Goal: Check status: Check status

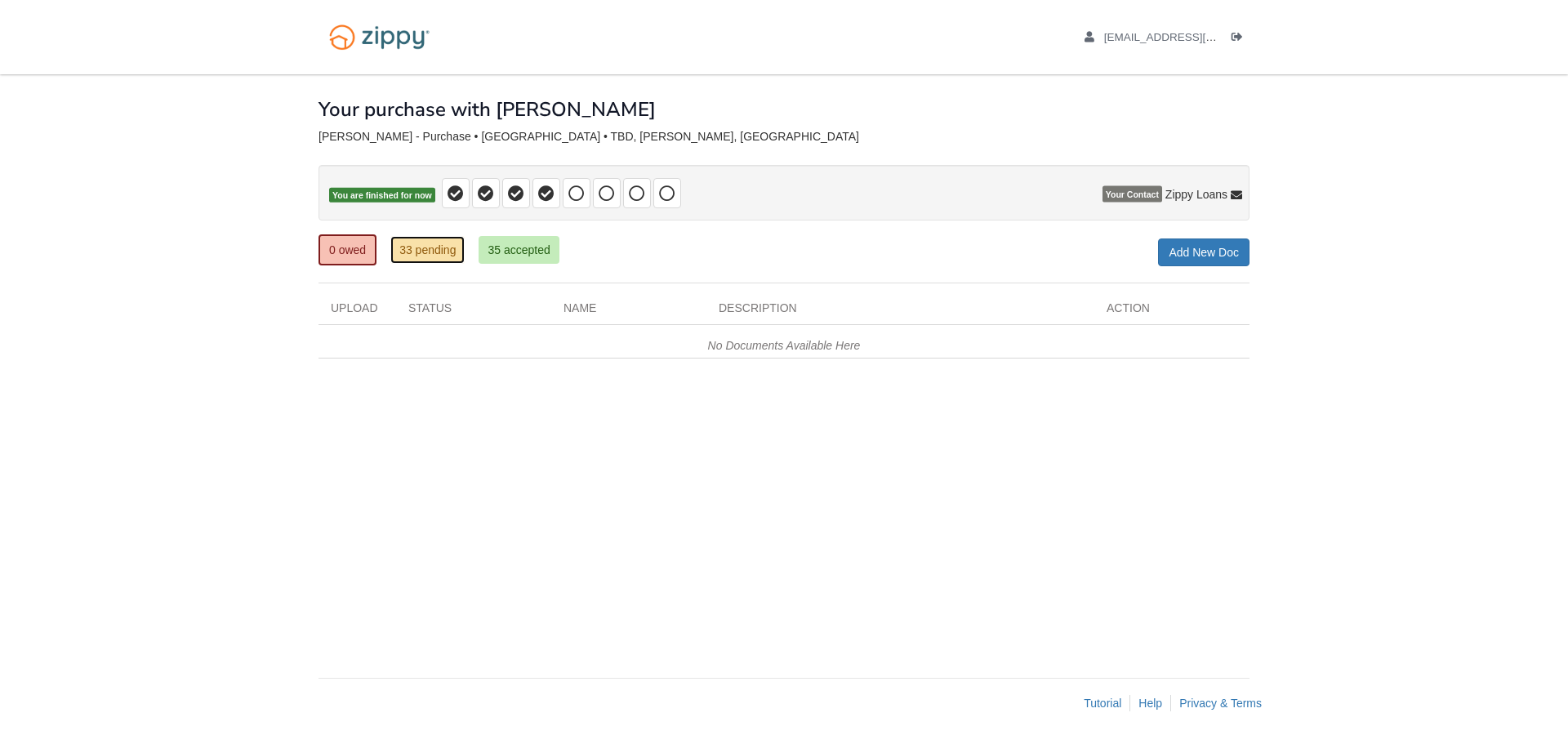
click at [416, 247] on link "33 pending" at bounding box center [427, 250] width 74 height 28
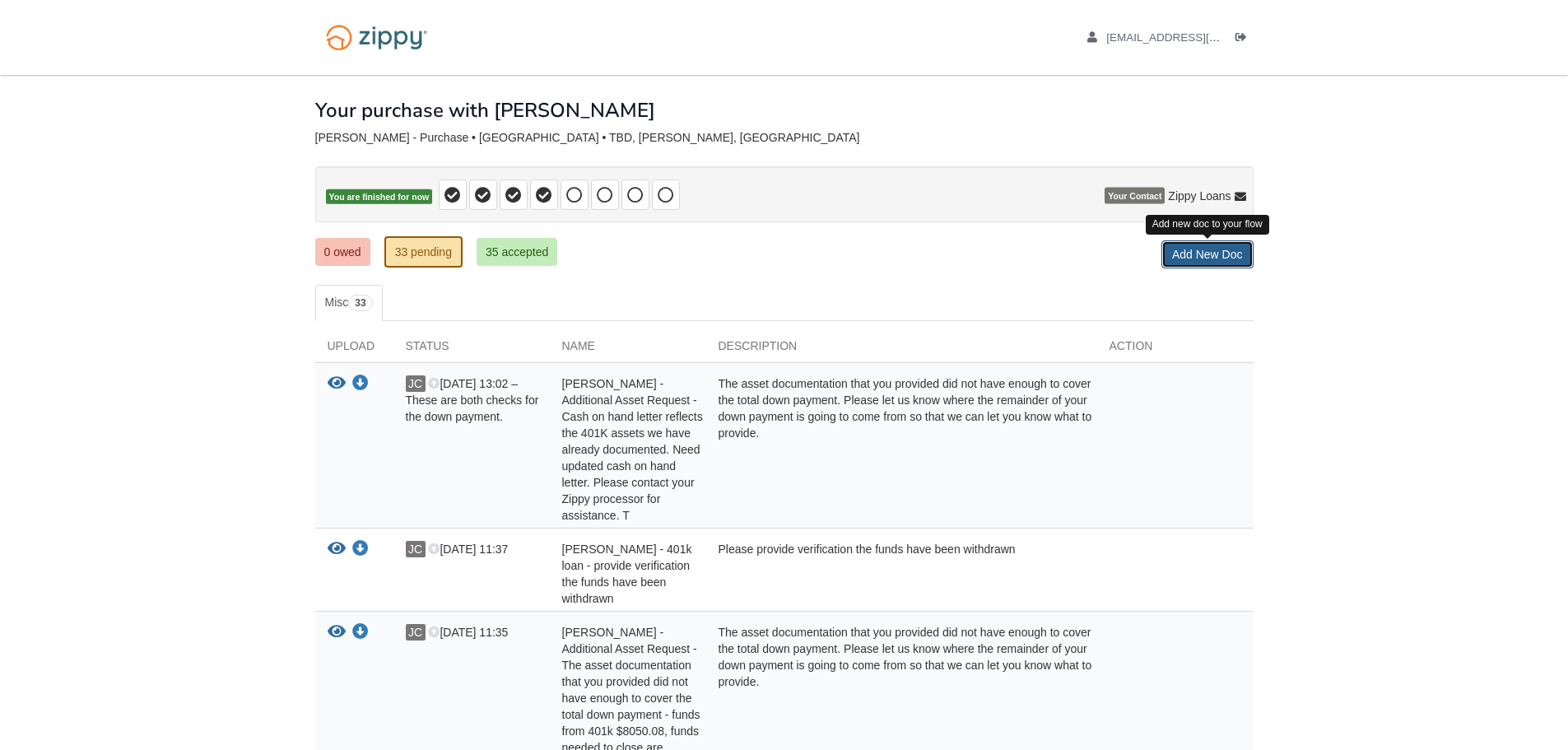
click at [1226, 249] on link "Add New Doc" at bounding box center [1207, 254] width 92 height 28
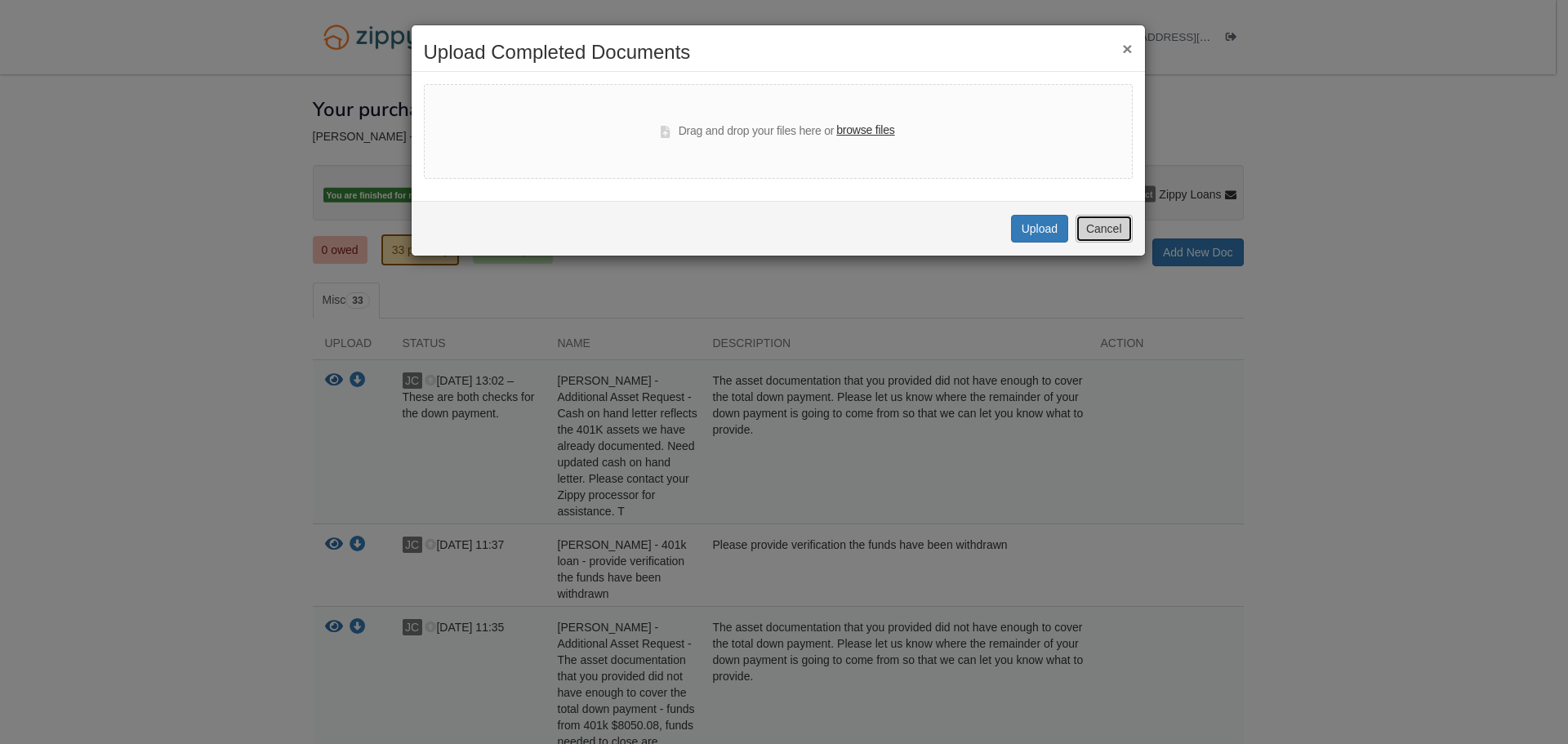
click at [1095, 227] on button "Cancel" at bounding box center [1103, 228] width 57 height 28
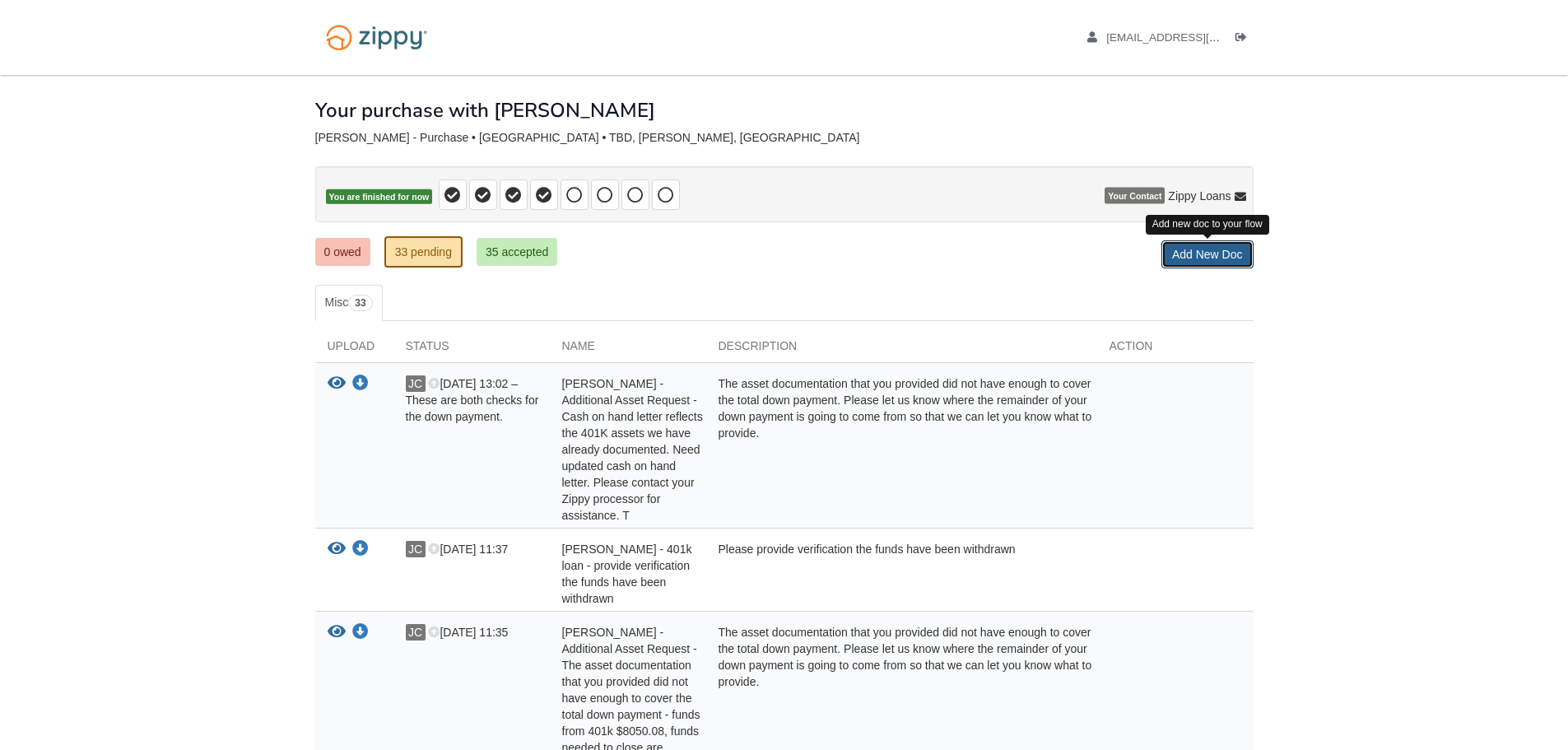
scroll to position [83, 0]
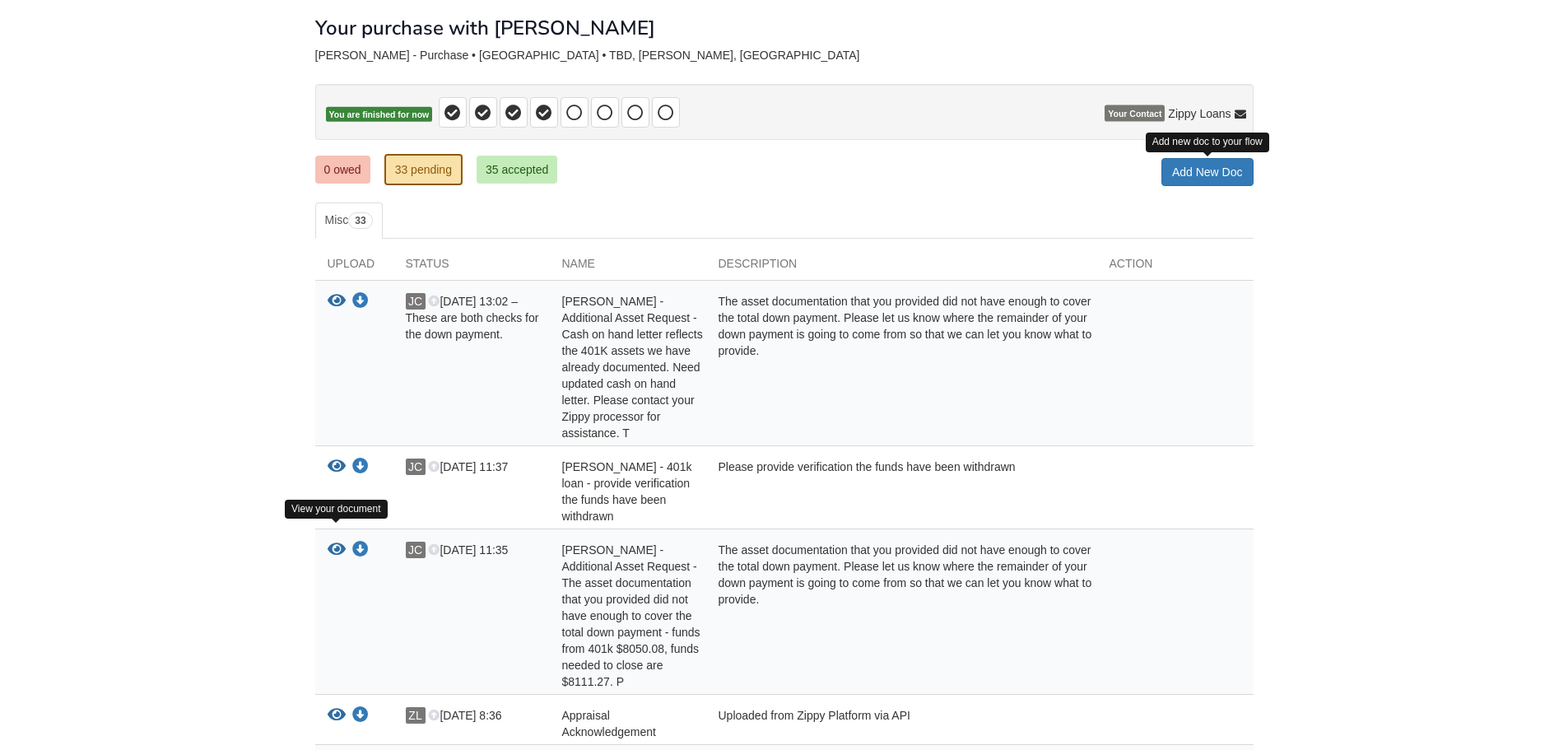
click at [336, 541] on icon "View Gail Wrona - Additional Asset Request - The asset documentation that you p…" at bounding box center [336, 549] width 18 height 17
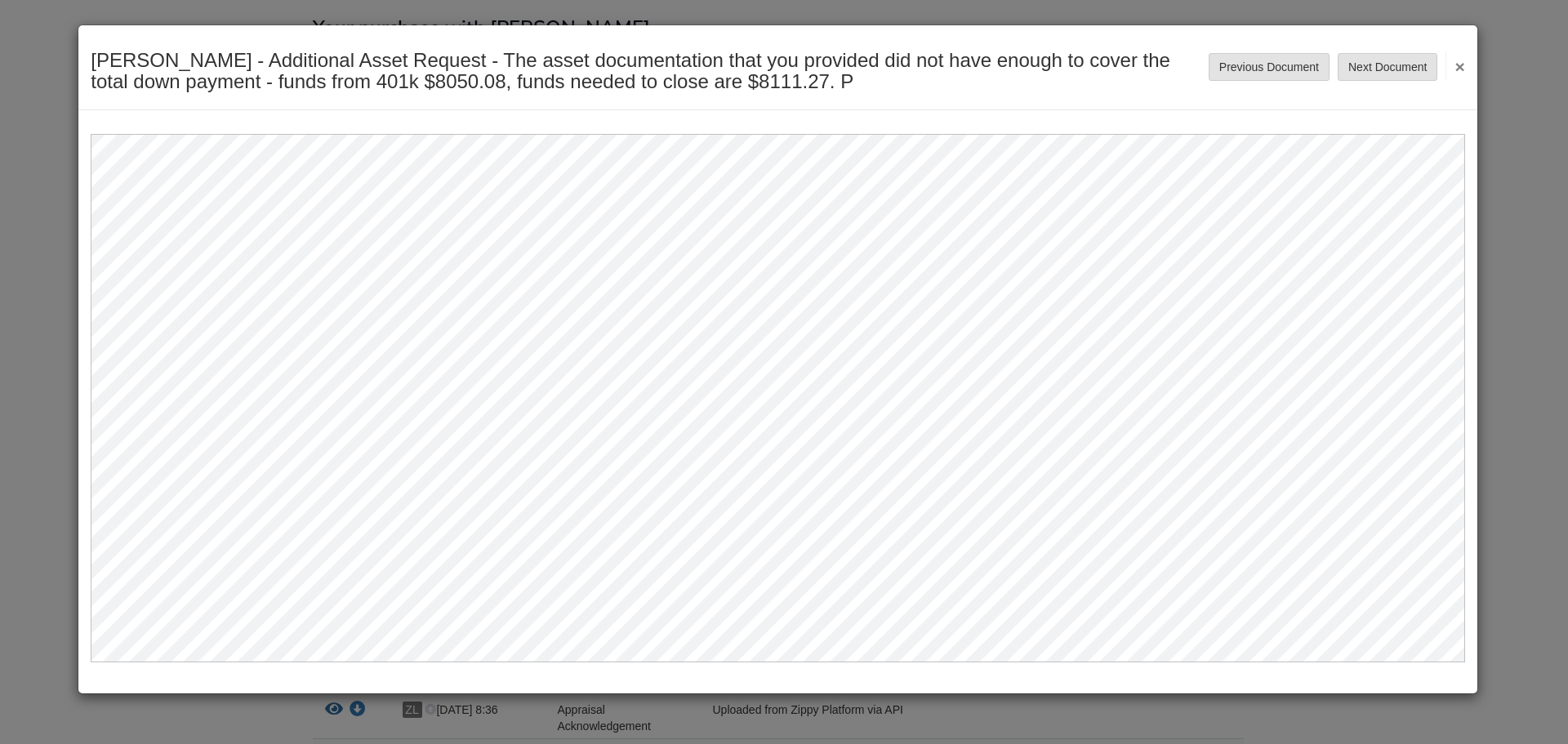
click at [1469, 66] on div "[PERSON_NAME] - Additional Asset Request - The asset documentation that you pro…" at bounding box center [777, 67] width 1399 height 85
click at [1463, 66] on button "×" at bounding box center [1454, 66] width 18 height 29
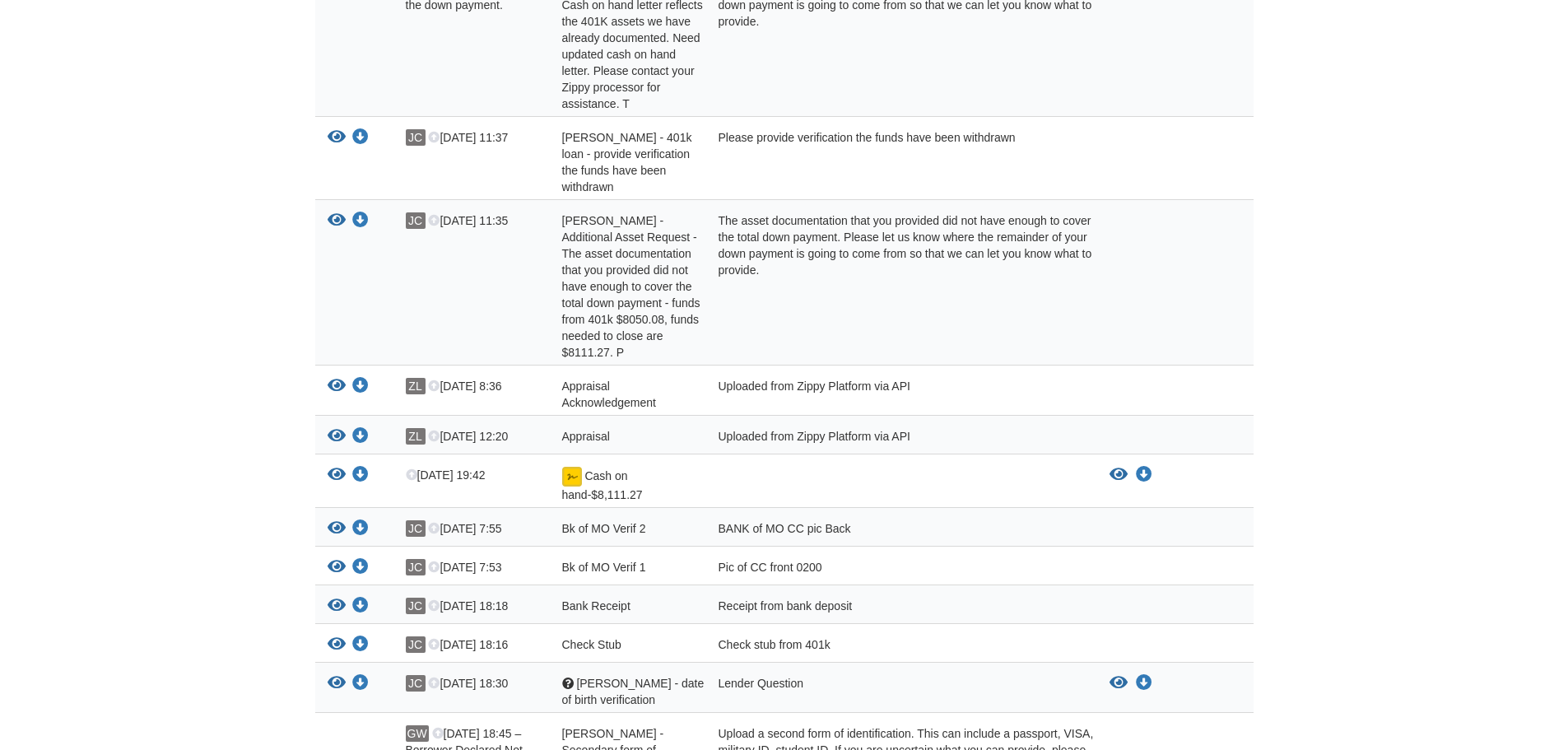
scroll to position [494, 0]
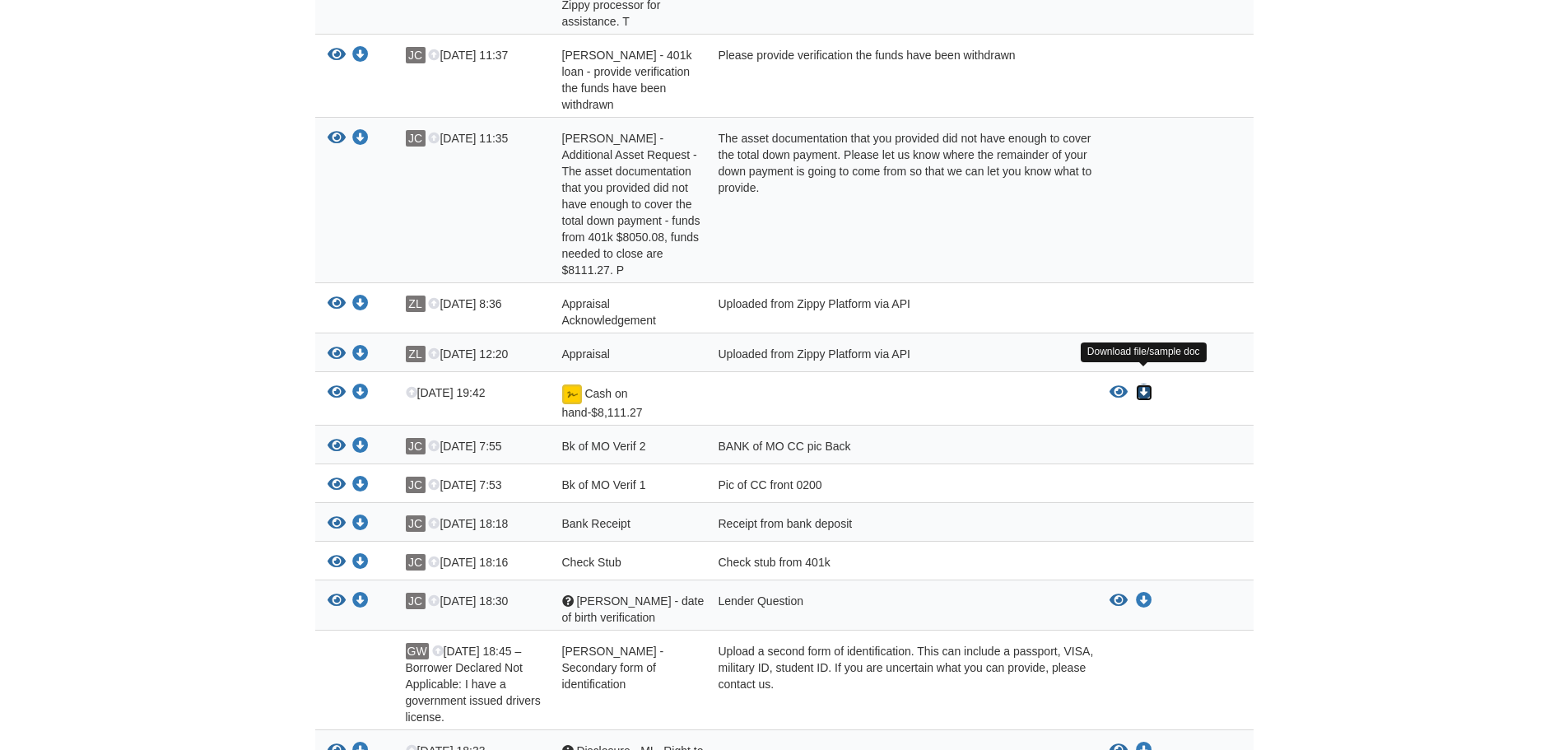
click at [1138, 385] on icon "Download Cash on hand-$8,111.27" at bounding box center [1144, 392] width 17 height 17
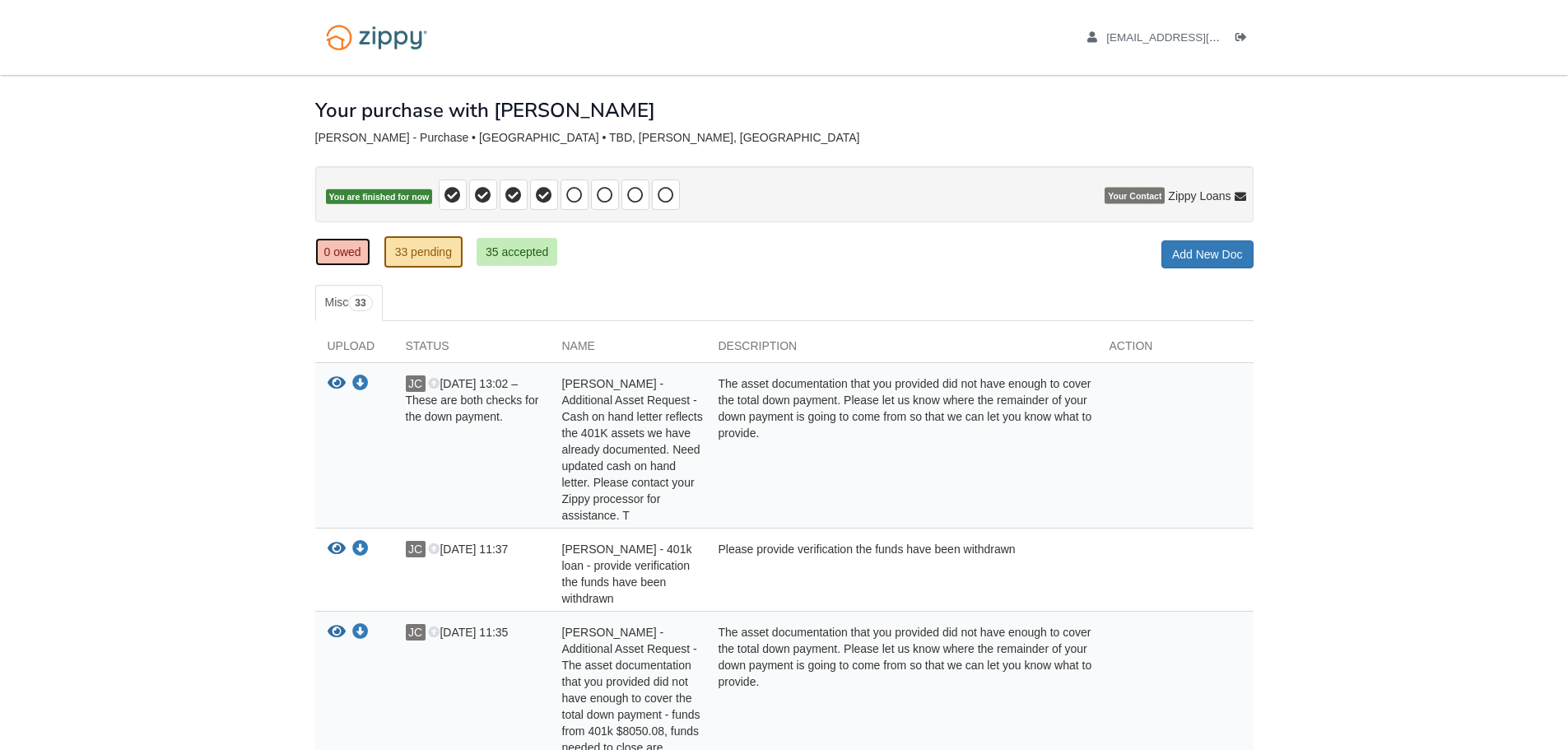
drag, startPoint x: 335, startPoint y: 262, endPoint x: 340, endPoint y: 276, distance: 14.9
click at [335, 262] on link "0 owed" at bounding box center [342, 252] width 55 height 28
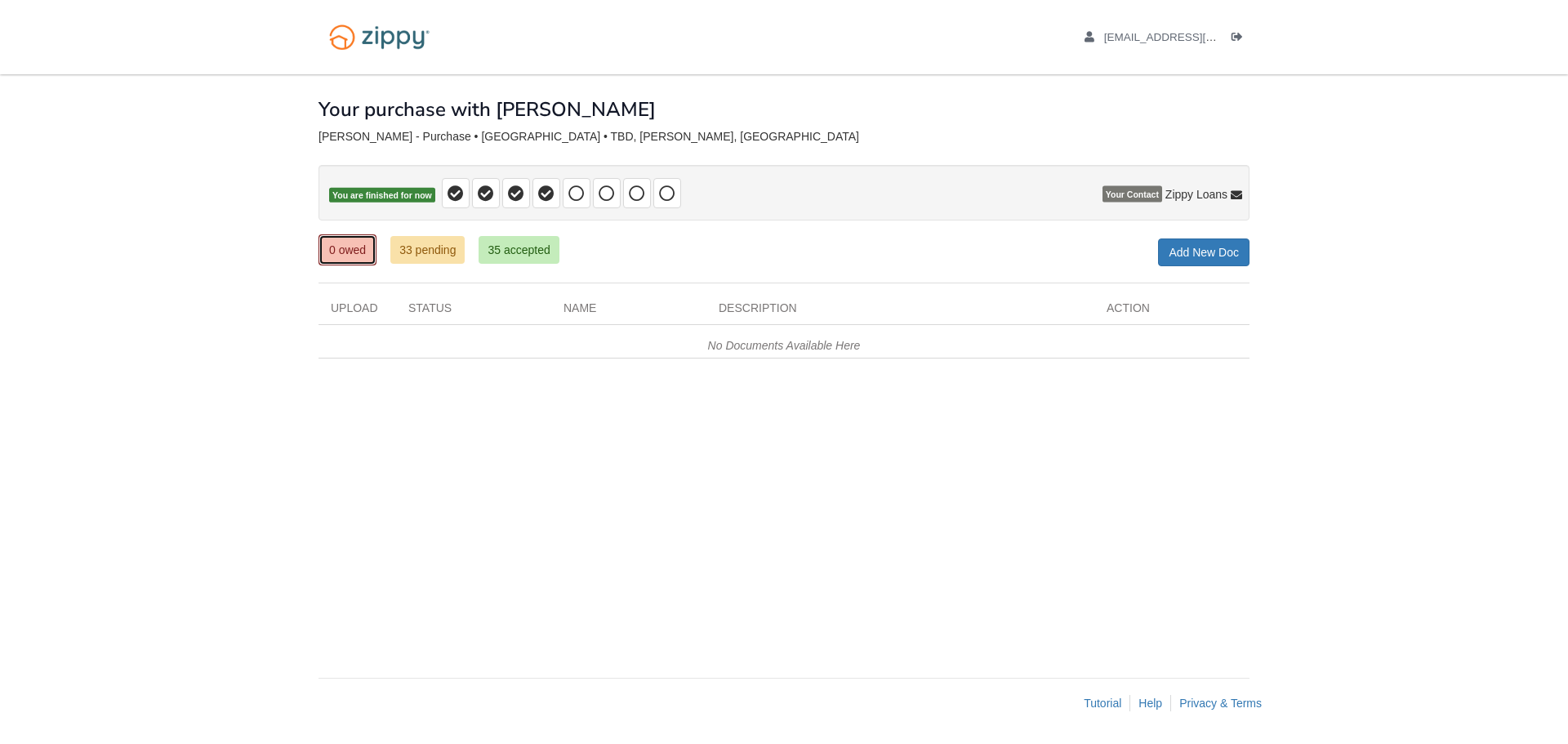
click at [347, 251] on link "0 owed" at bounding box center [347, 250] width 58 height 31
